Goal: Task Accomplishment & Management: Use online tool/utility

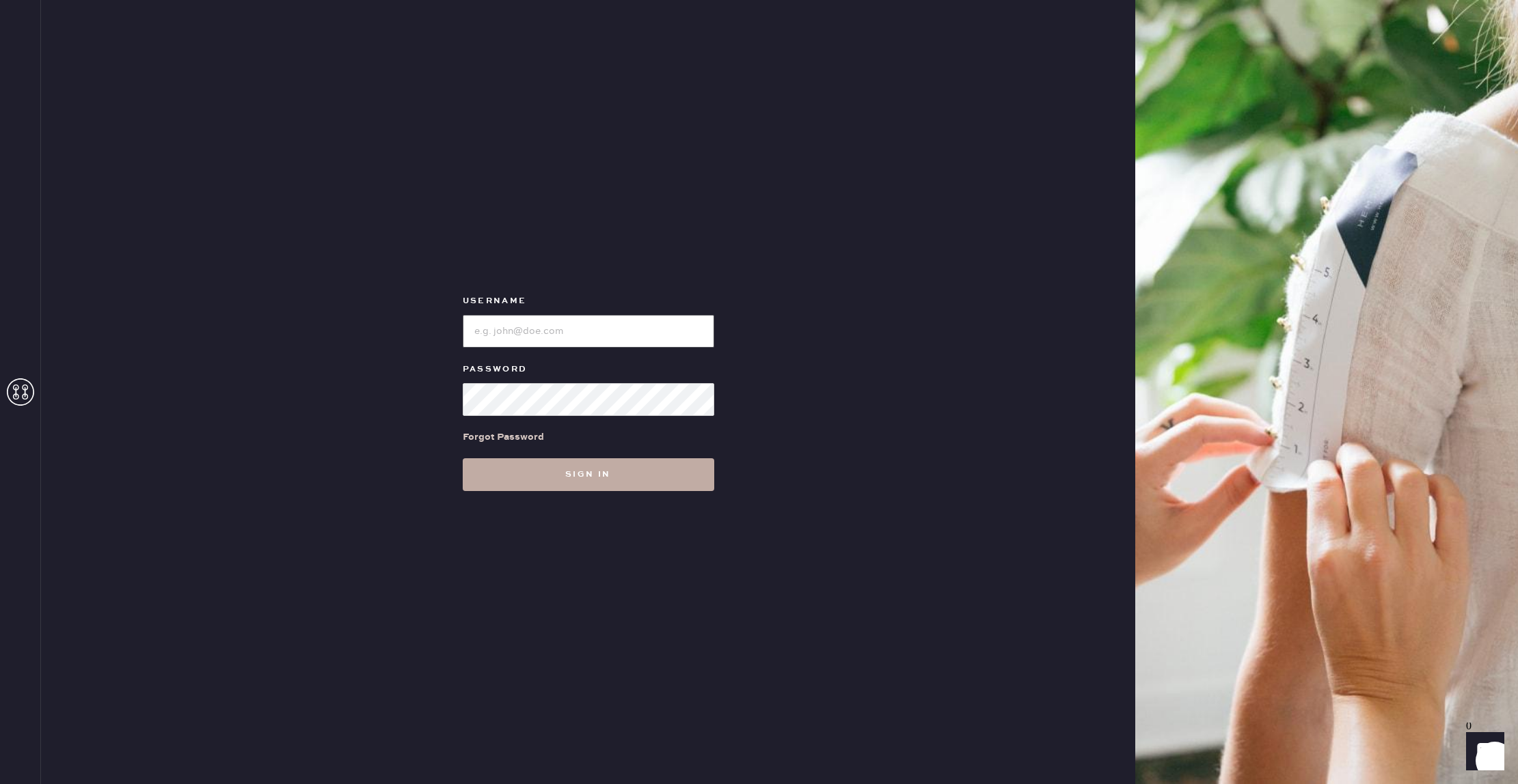
type input "reformationflatiron"
click at [656, 471] on button "Sign in" at bounding box center [588, 474] width 251 height 33
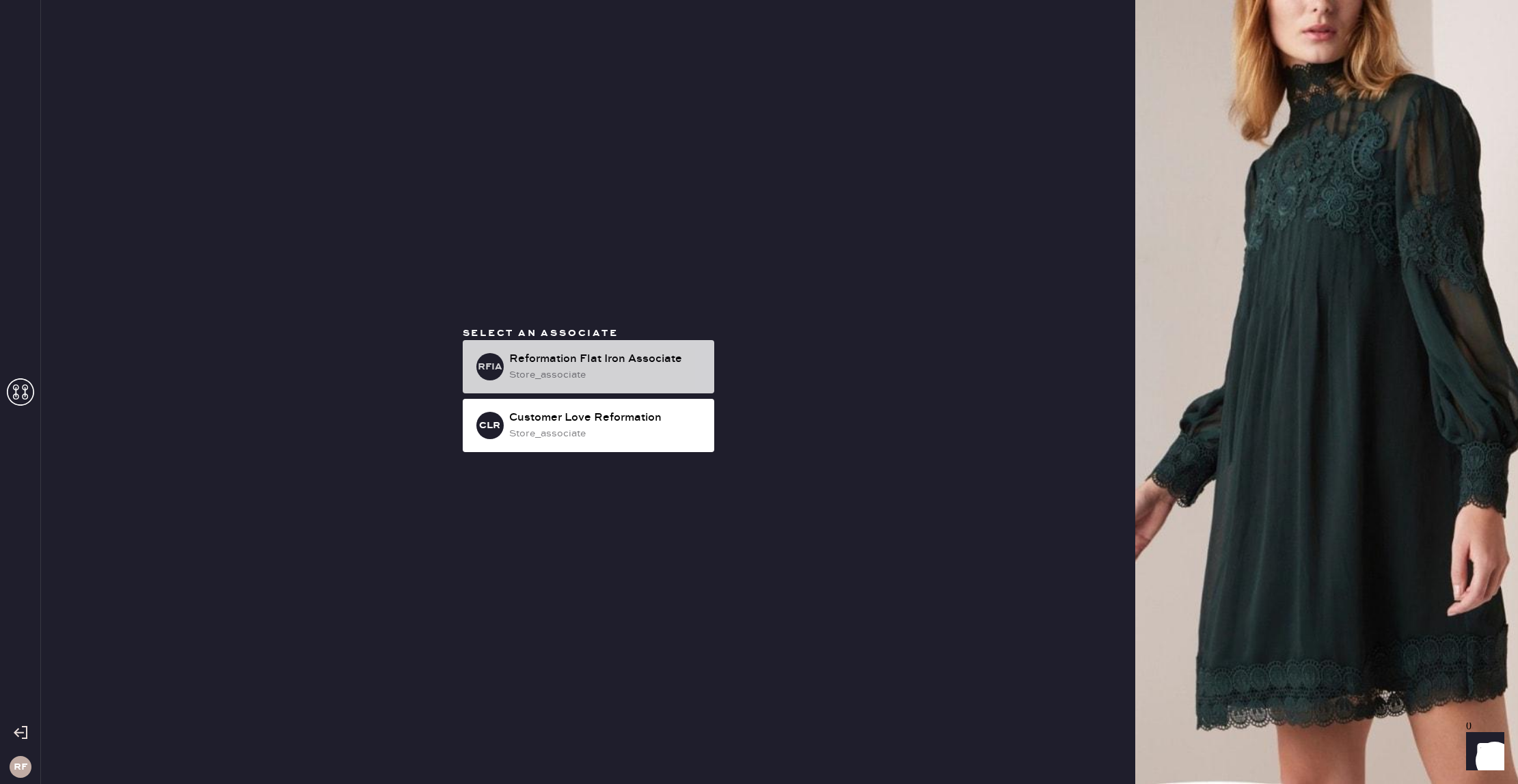
click at [643, 356] on div "Reformation Flat Iron Associate" at bounding box center [606, 359] width 194 height 16
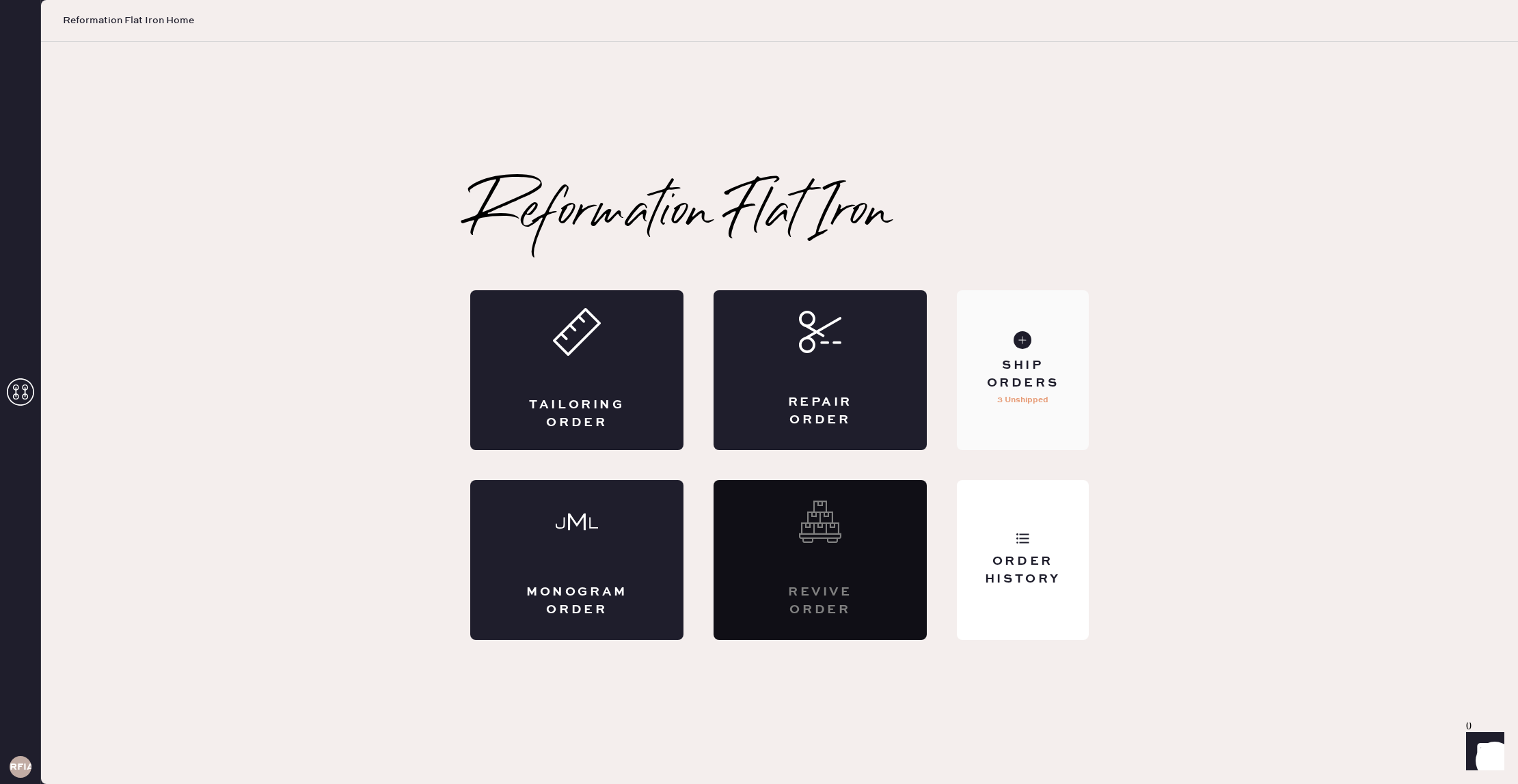
click at [1016, 353] on div "Ship Orders 3 Unshipped" at bounding box center [1023, 370] width 132 height 160
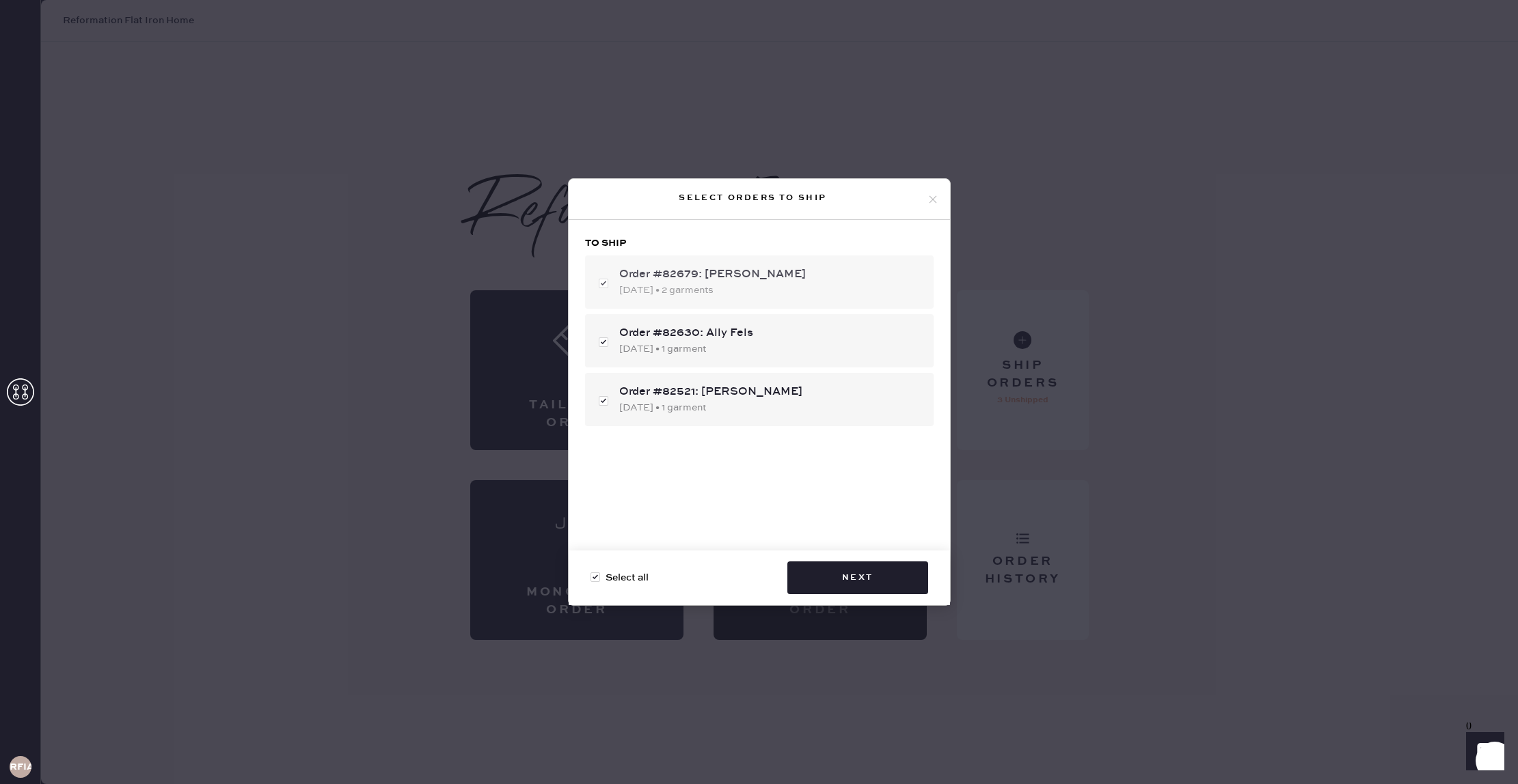
drag, startPoint x: 837, startPoint y: 291, endPoint x: 837, endPoint y: 297, distance: 6.0
click at [837, 291] on div "[DATE] • 2 garments" at bounding box center [771, 291] width 304 height 15
checkbox input "false"
click at [783, 304] on div "Order #82679: [PERSON_NAME] [DATE] • 2 garments" at bounding box center [759, 281] width 348 height 53
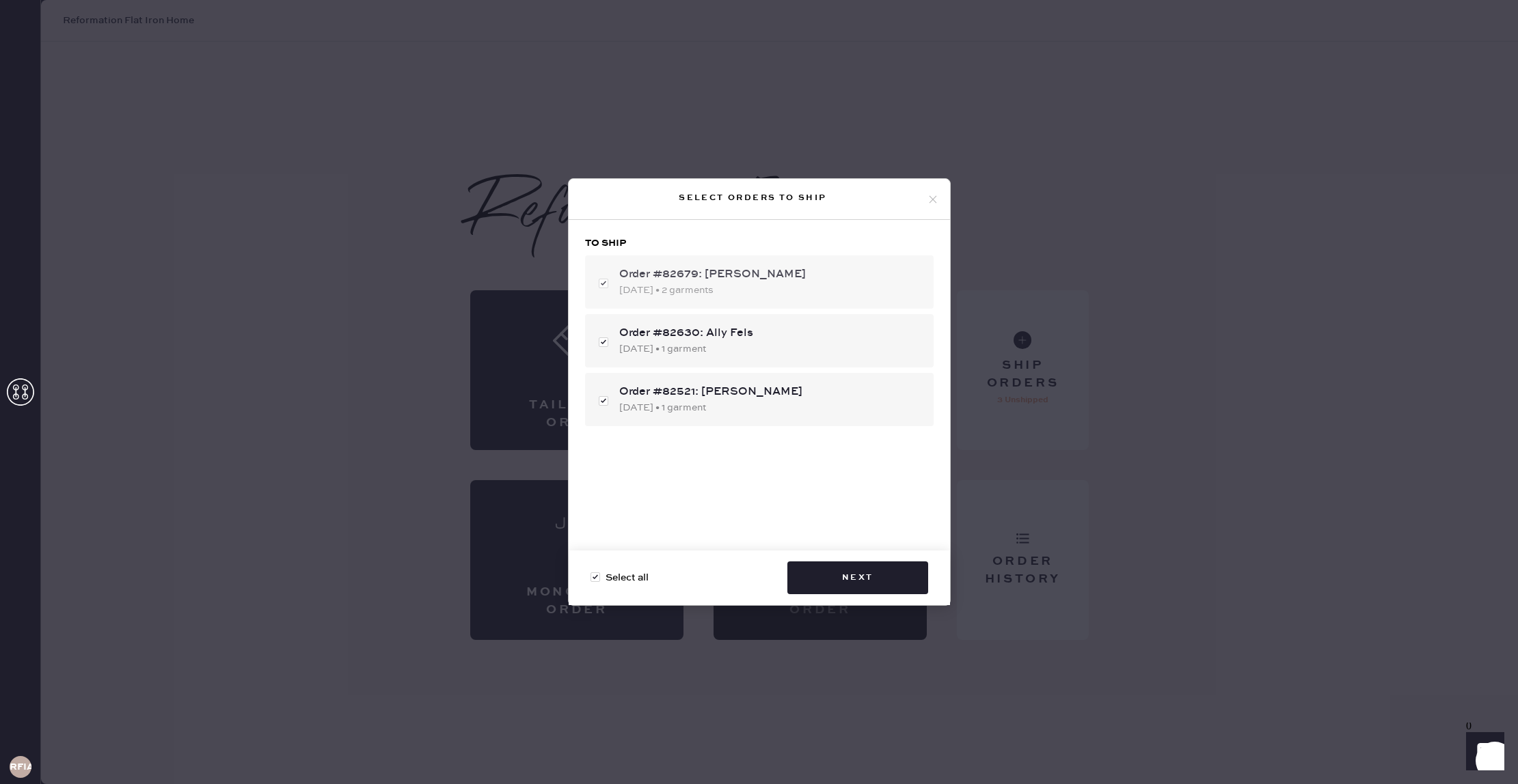
checkbox input "true"
click at [781, 330] on div "Order #82630: Ally Fels" at bounding box center [771, 333] width 304 height 16
checkbox input "false"
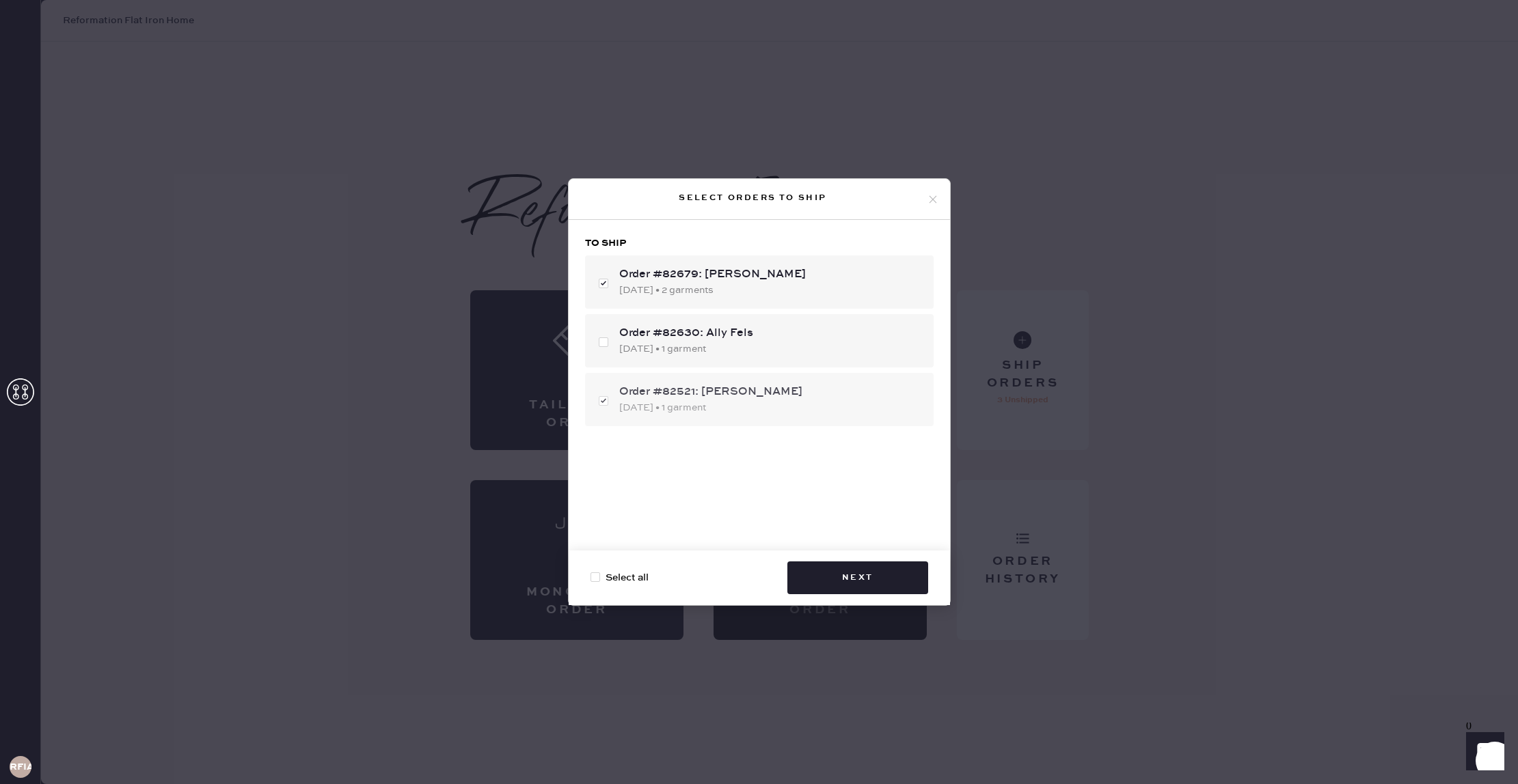
click at [774, 390] on div "Order #82521: [PERSON_NAME]" at bounding box center [771, 391] width 304 height 16
checkbox input "false"
click at [827, 568] on button "Next" at bounding box center [857, 578] width 141 height 33
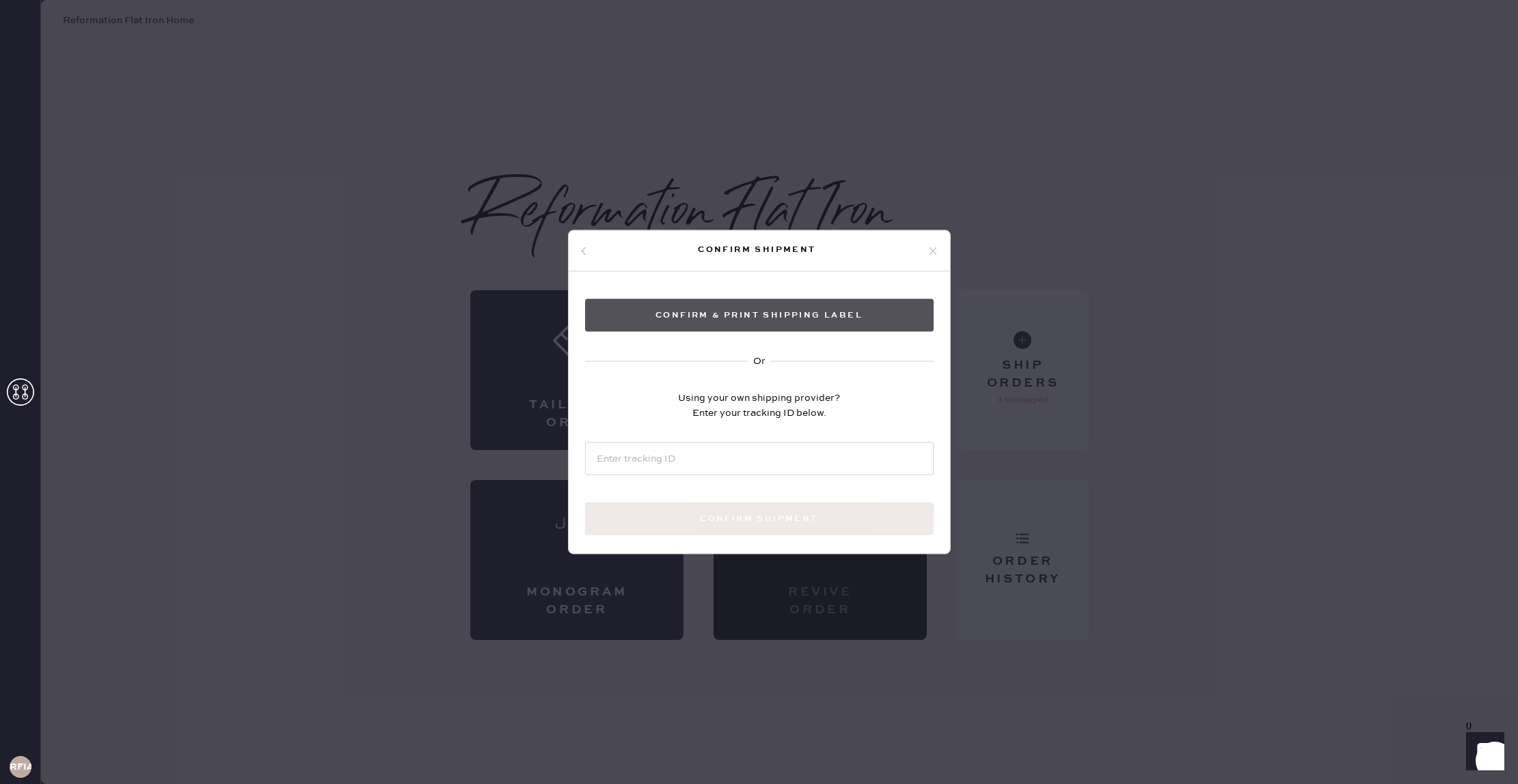
click at [761, 320] on button "Confirm & Print shipping label" at bounding box center [759, 315] width 348 height 33
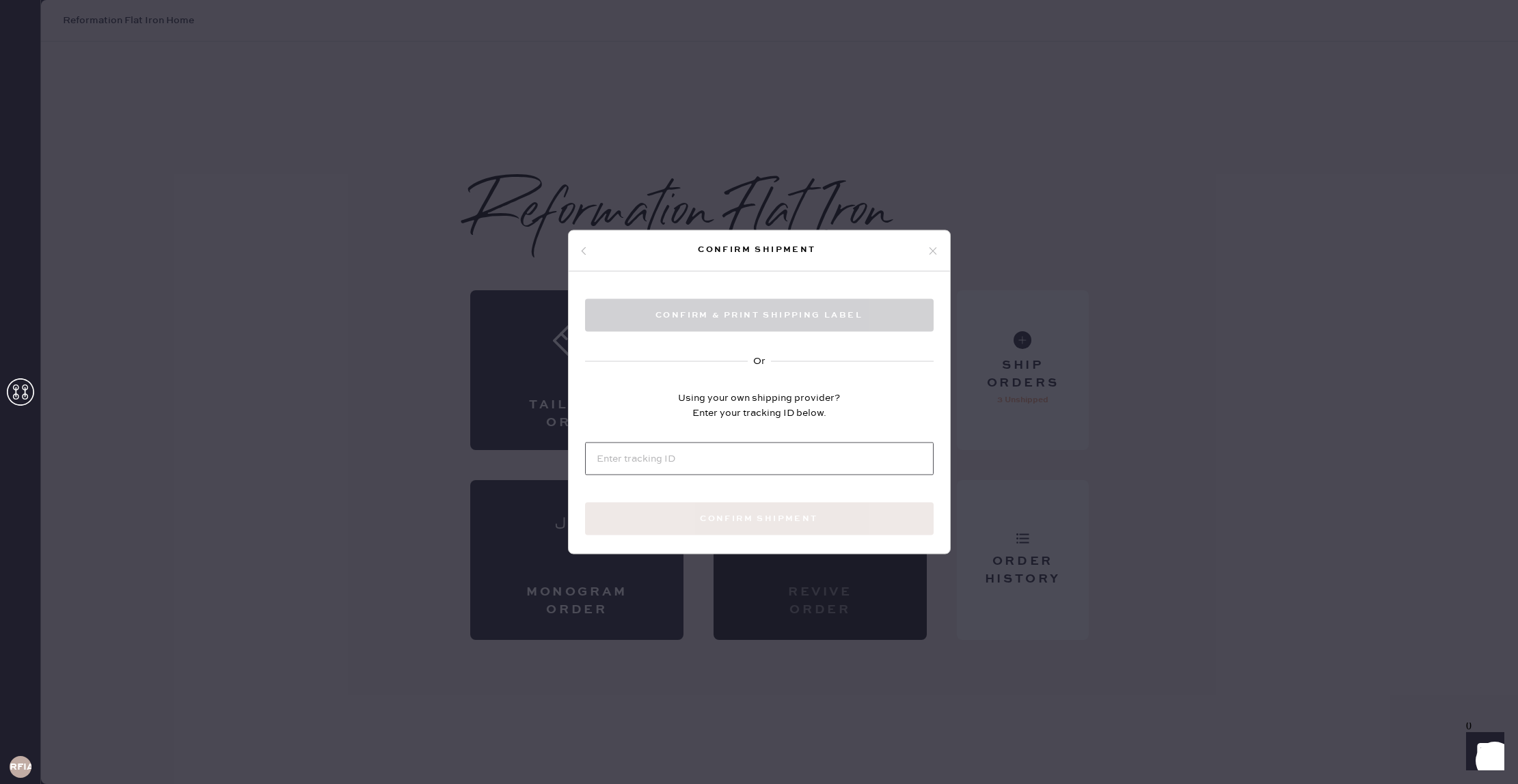
click at [727, 445] on input at bounding box center [759, 459] width 348 height 33
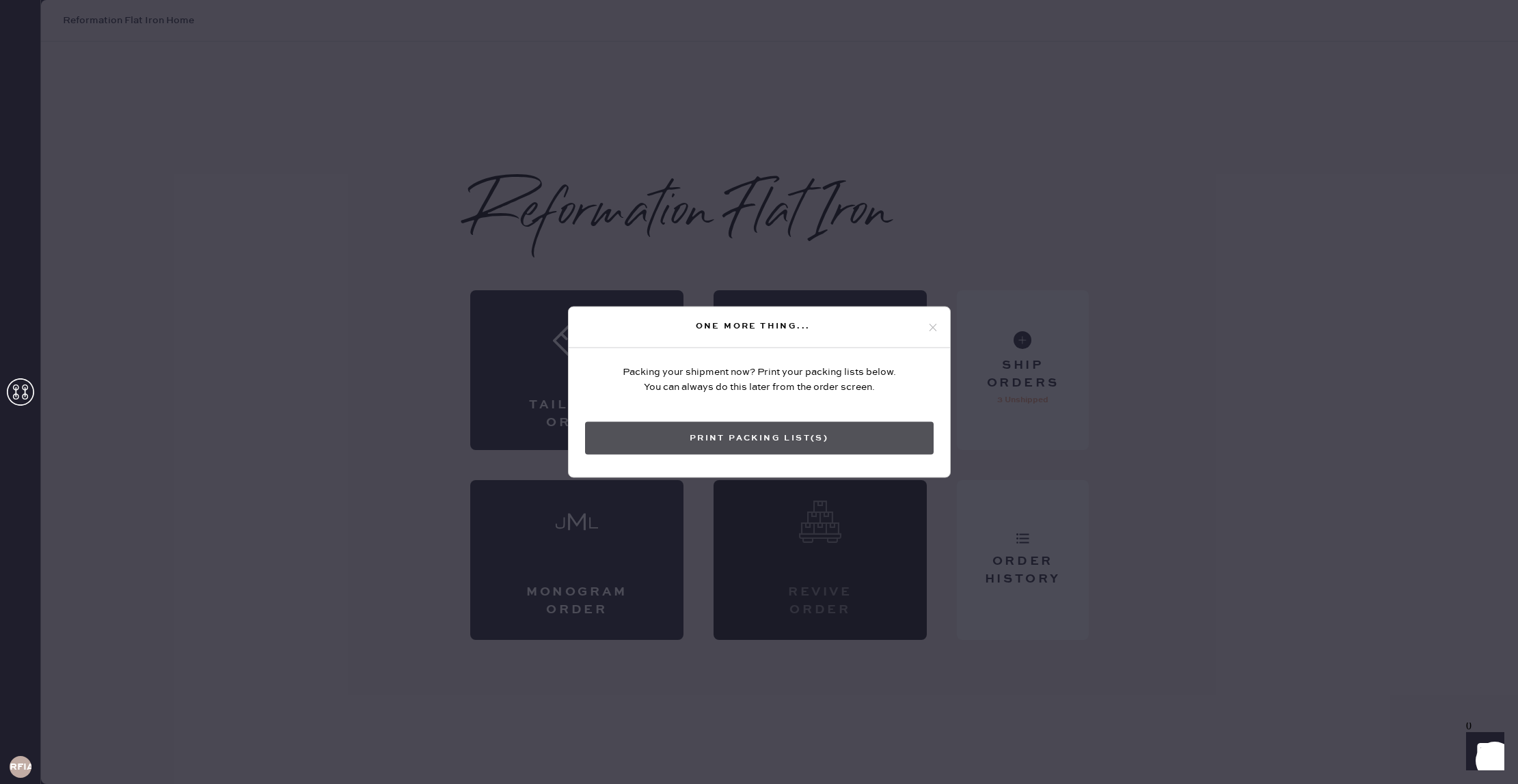
click at [727, 438] on button "Print Packing List(s)" at bounding box center [759, 438] width 348 height 33
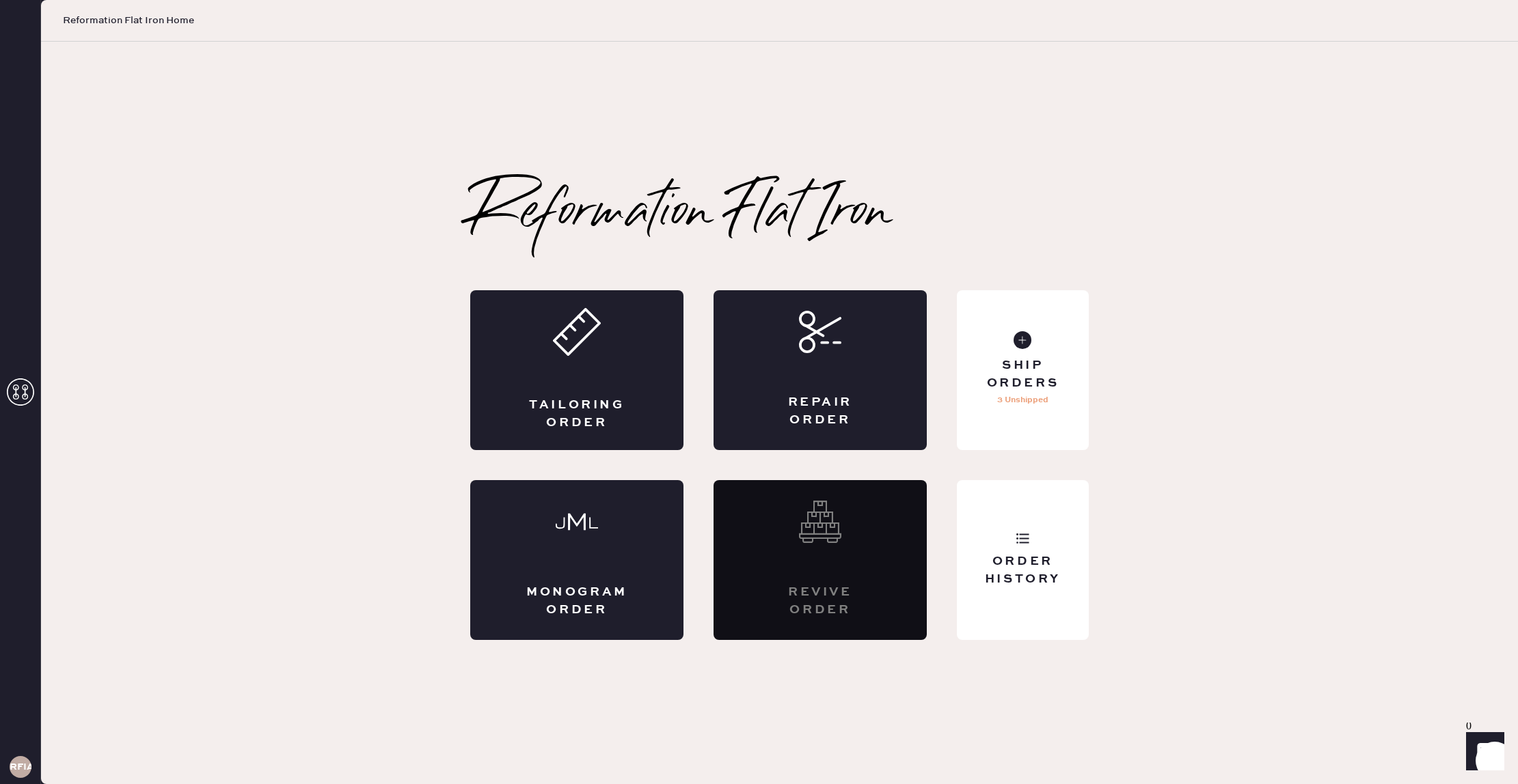
click at [357, 277] on div "Reformation Flat Iron Packing slip Order # 82679 Customer information # 89078 […" at bounding box center [779, 414] width 1476 height 453
